Goal: Ask a question

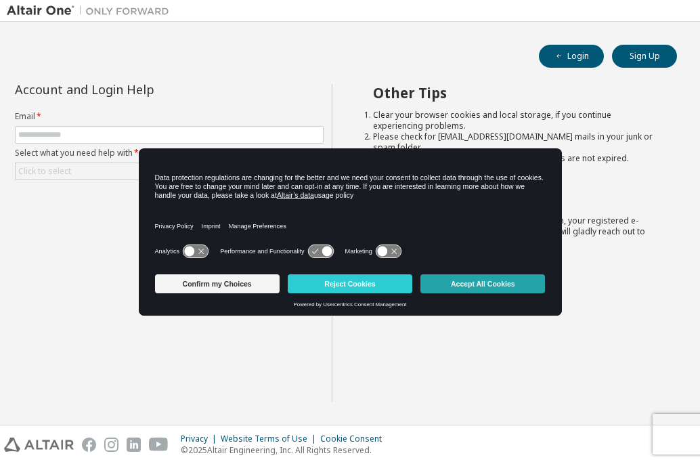
click at [490, 282] on button "Accept All Cookies" at bounding box center [483, 283] width 125 height 19
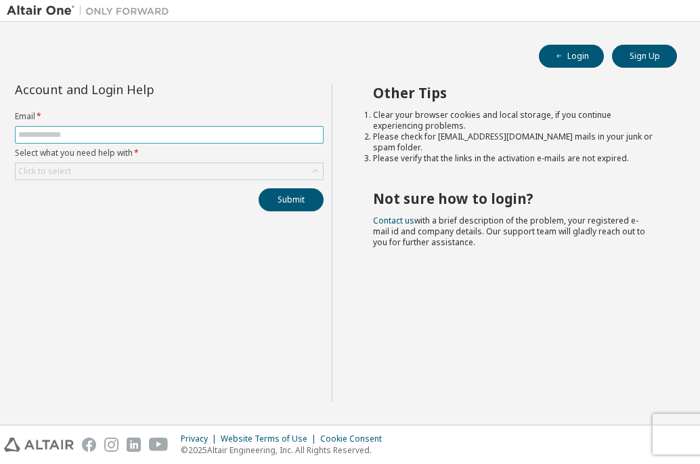
click at [282, 141] on span at bounding box center [169, 135] width 309 height 18
click at [274, 135] on input "text" at bounding box center [169, 134] width 302 height 11
type input "**********"
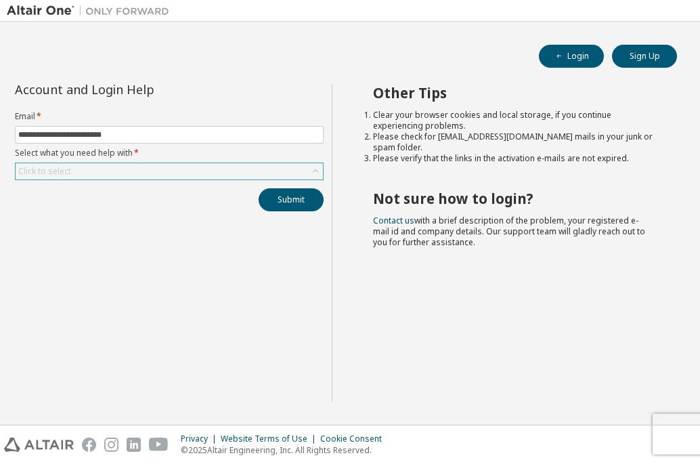
click at [299, 174] on div "Click to select" at bounding box center [169, 171] width 307 height 16
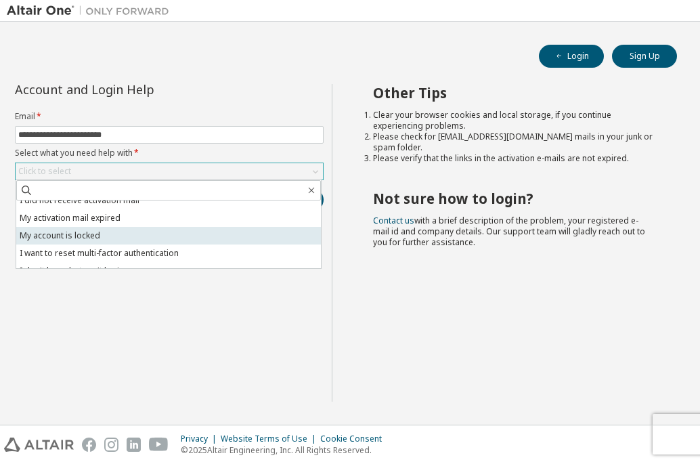
scroll to position [38, 0]
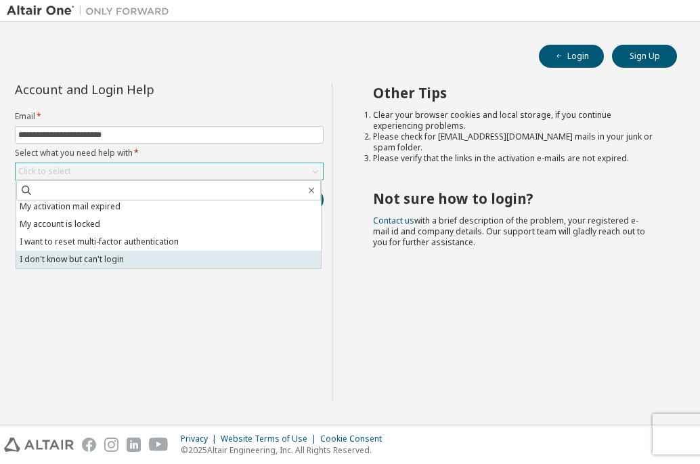
click at [135, 263] on li "I don't know but can't login" at bounding box center [168, 260] width 305 height 18
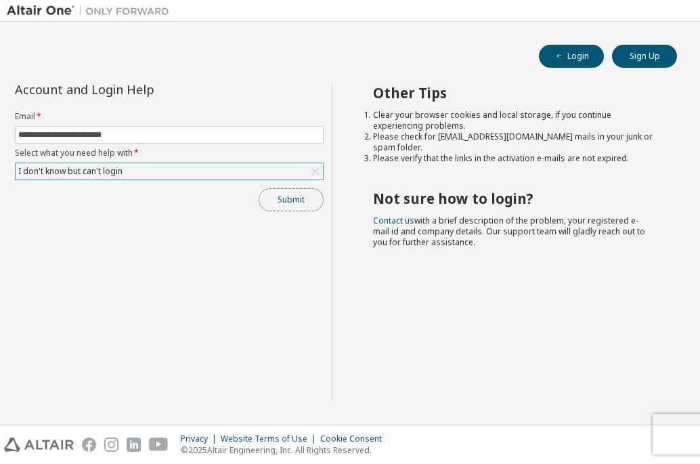
click at [287, 201] on button "Submit" at bounding box center [291, 199] width 65 height 23
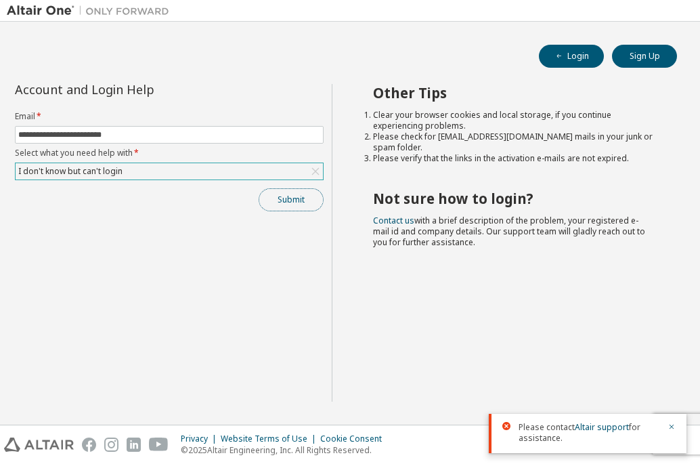
click at [305, 205] on button "Submit" at bounding box center [291, 199] width 65 height 23
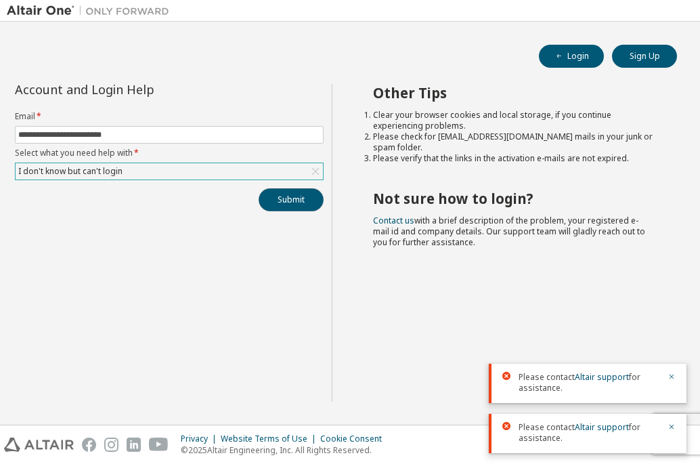
click at [314, 194] on button "Submit" at bounding box center [291, 199] width 65 height 23
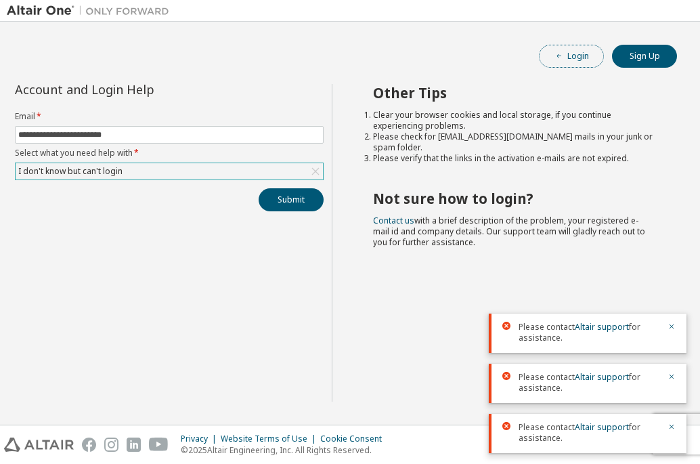
click at [575, 48] on button "Login" at bounding box center [571, 56] width 65 height 23
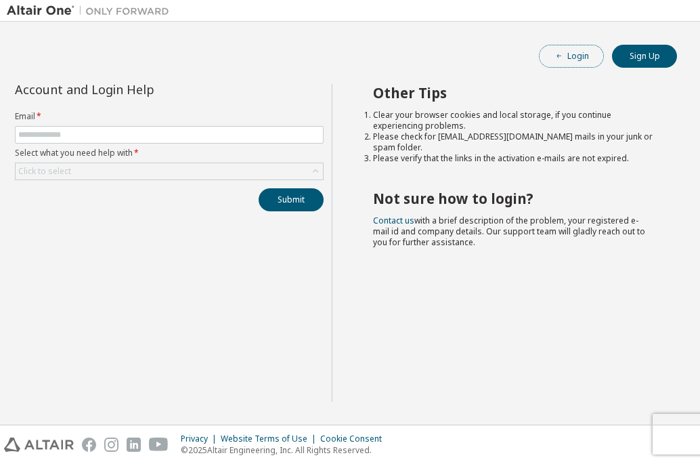
click at [567, 50] on button "Login" at bounding box center [571, 56] width 65 height 23
